Goal: Find specific page/section: Find specific page/section

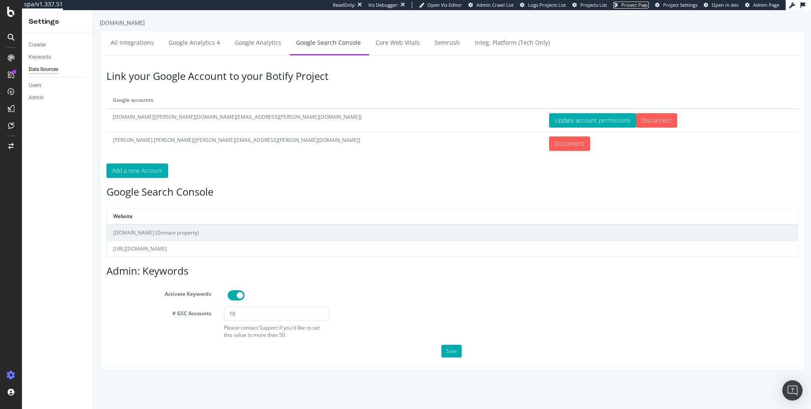
click at [625, 7] on span "Project Page" at bounding box center [634, 5] width 27 height 6
click at [46, 124] on div "RealKeywords" at bounding box center [50, 123] width 38 height 8
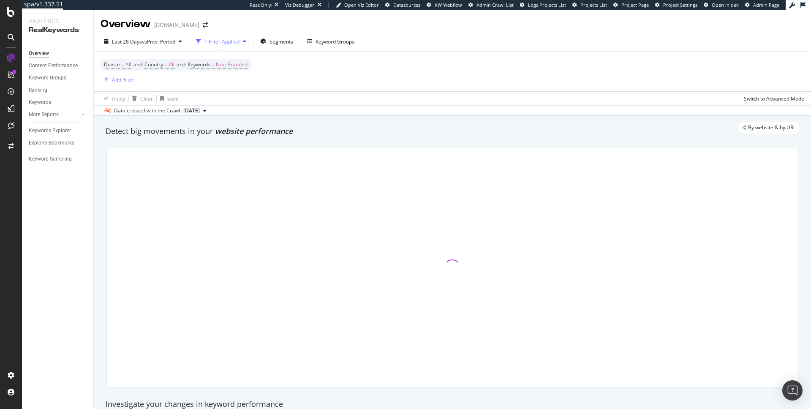
click at [411, 5] on span "Datasources" at bounding box center [406, 5] width 27 height 6
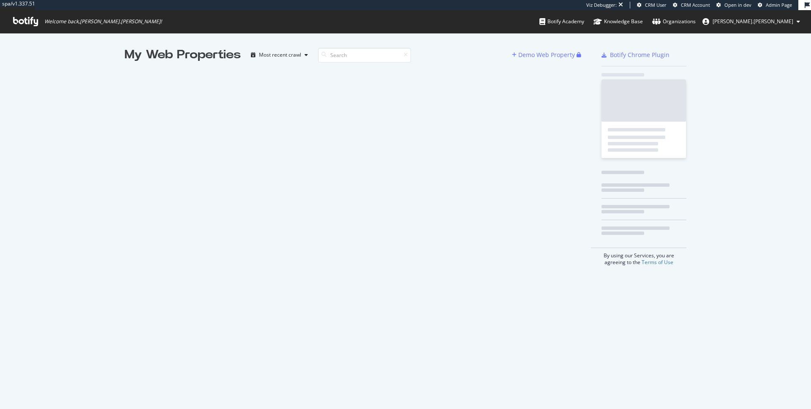
scroll to position [402, 798]
